Goal: Consume media (video, audio): Consume media (video, audio)

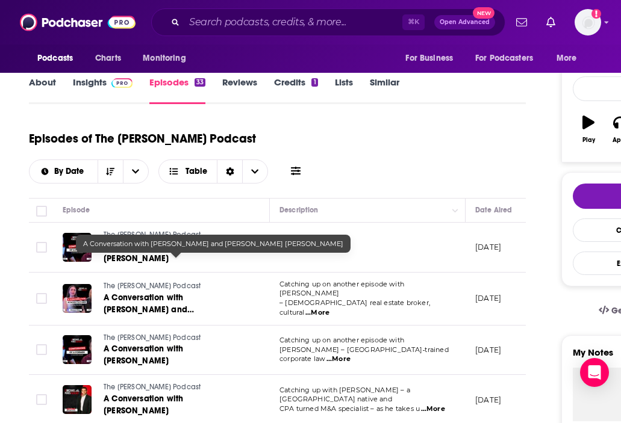
scroll to position [152, 0]
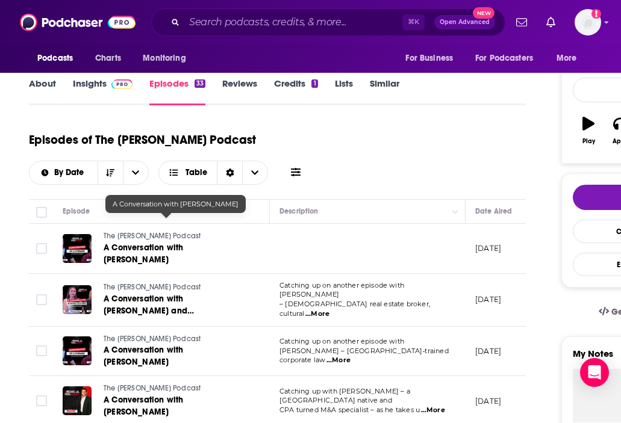
click at [141, 243] on span "A Conversation with [PERSON_NAME]" at bounding box center [143, 254] width 79 height 22
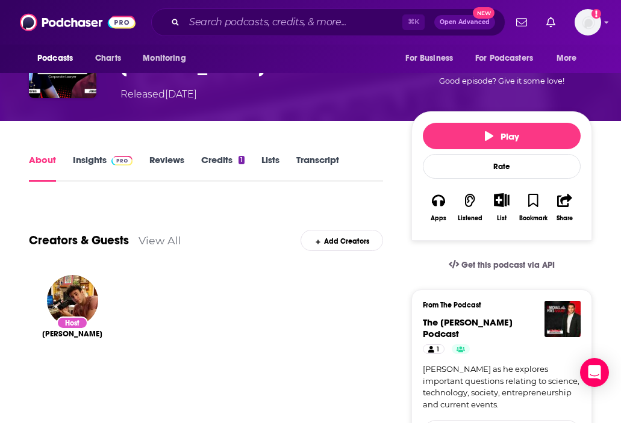
scroll to position [115, 0]
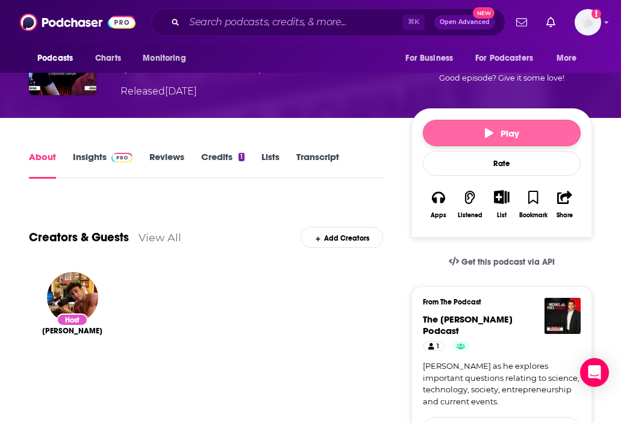
click at [474, 133] on button "Play" at bounding box center [502, 133] width 158 height 26
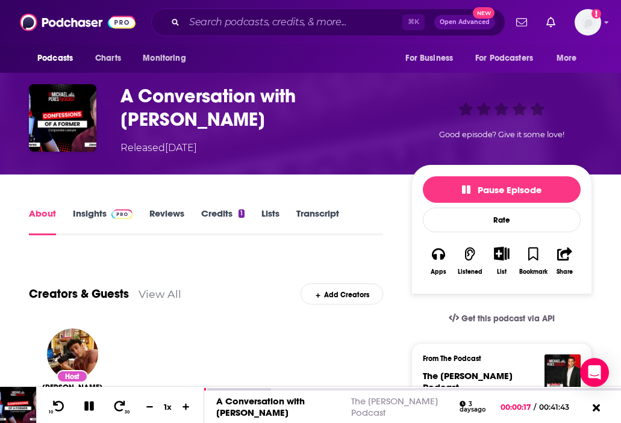
scroll to position [57, 0]
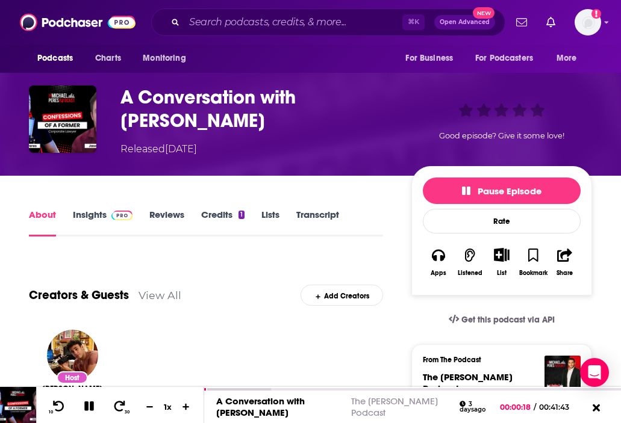
click at [228, 219] on link "Credits 1" at bounding box center [222, 223] width 43 height 28
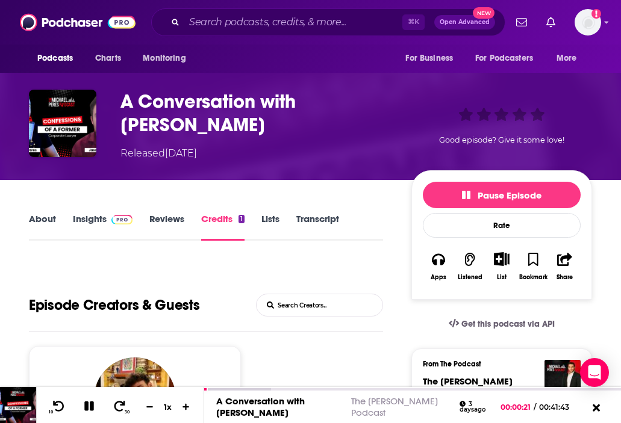
scroll to position [52, 0]
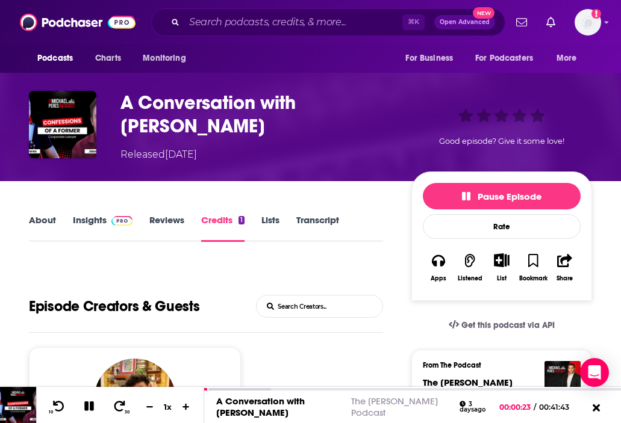
click at [100, 227] on link "Insights" at bounding box center [103, 228] width 60 height 28
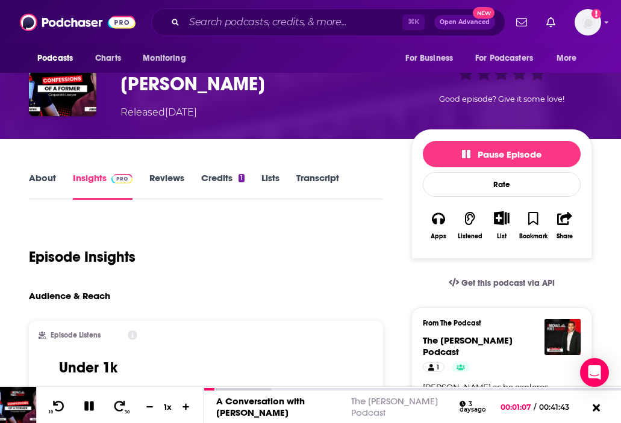
scroll to position [87, 0]
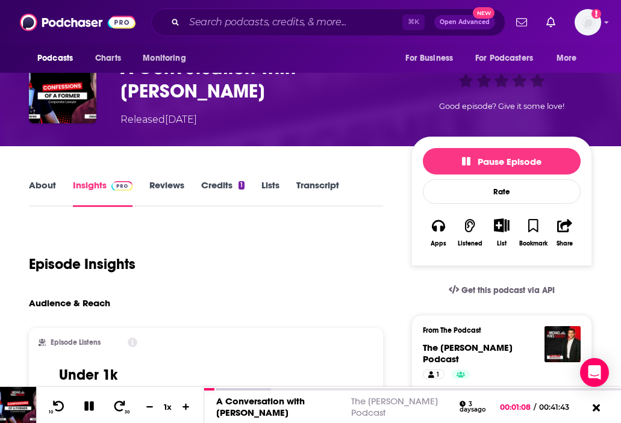
click at [54, 190] on link "About" at bounding box center [42, 193] width 27 height 28
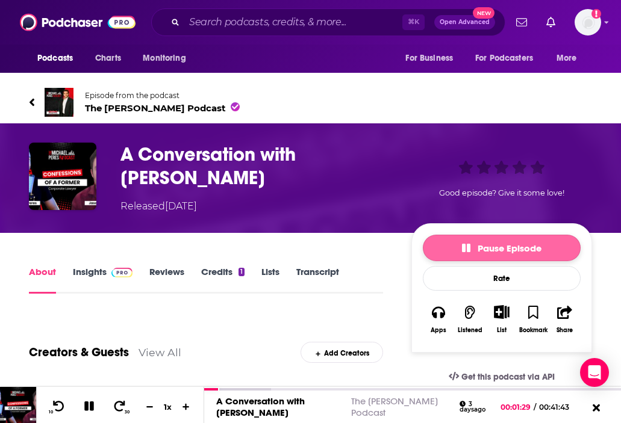
click at [471, 251] on span "Pause Episode" at bounding box center [501, 248] width 79 height 11
